Goal: Entertainment & Leisure: Consume media (video, audio)

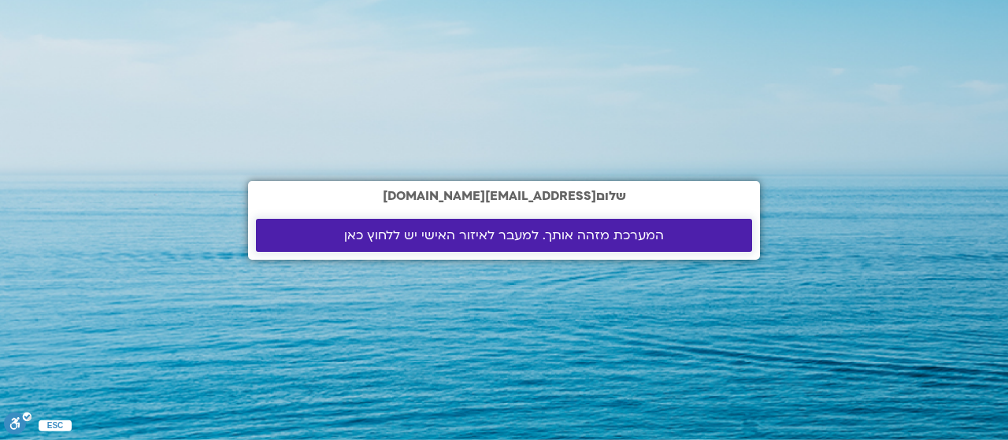
click at [594, 228] on span "המערכת מזהה אותך. למעבר לאיזור האישי יש ללחוץ כאן" at bounding box center [504, 235] width 320 height 14
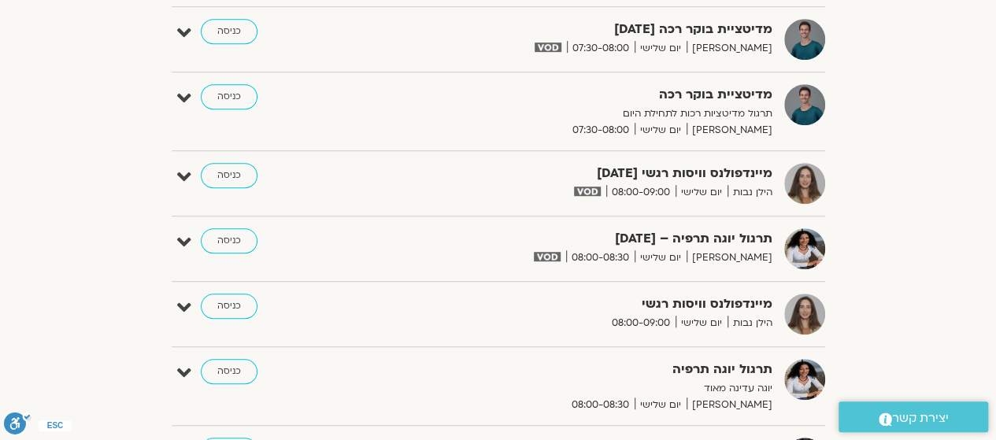
scroll to position [315, 0]
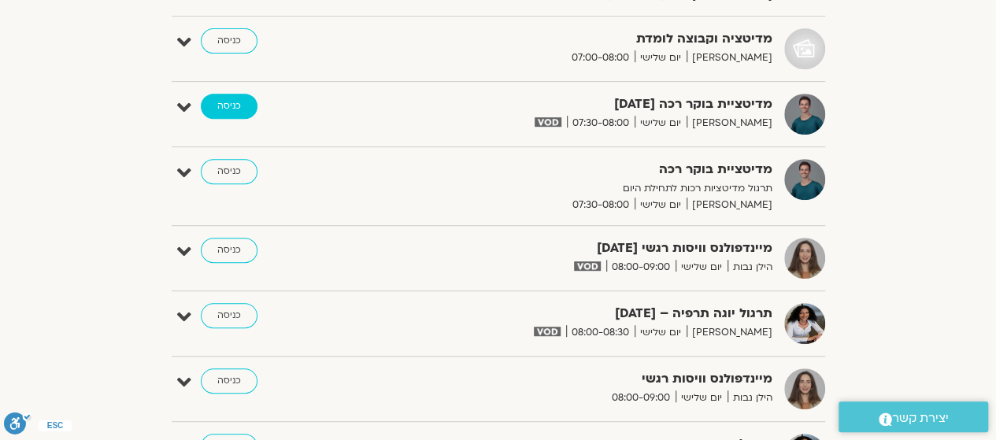
click at [229, 99] on link "כניסה" at bounding box center [229, 106] width 57 height 25
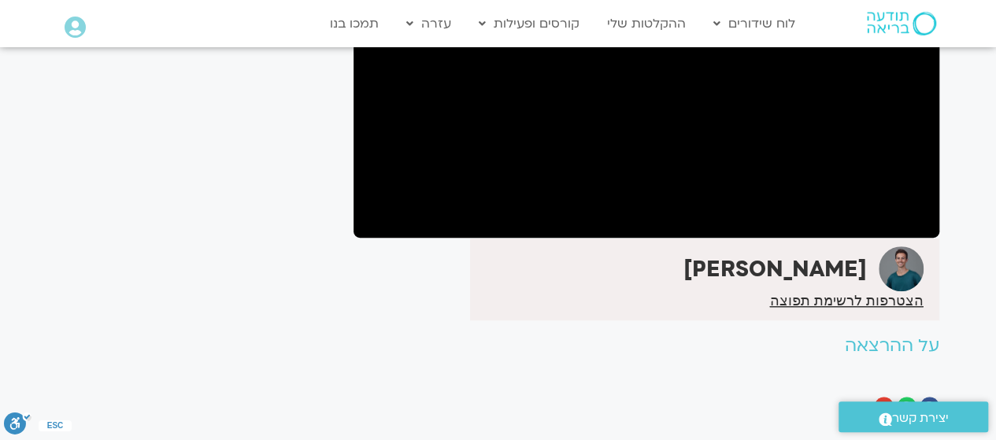
scroll to position [257, 0]
